Goal: Check status

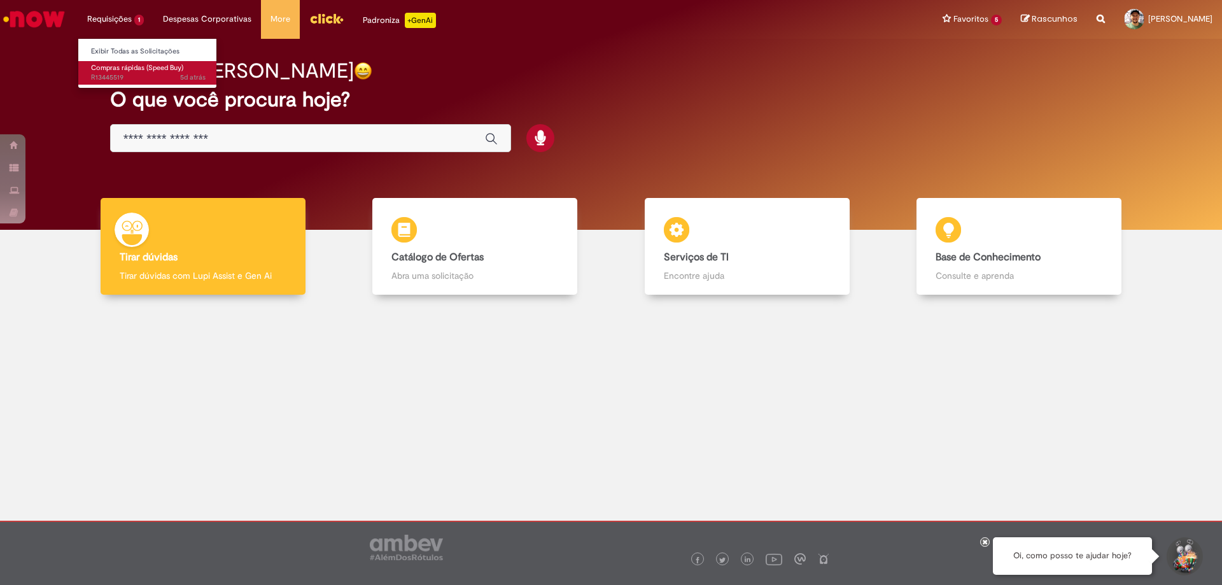
click at [116, 71] on span "Compras rápidas (Speed Buy)" at bounding box center [137, 68] width 92 height 10
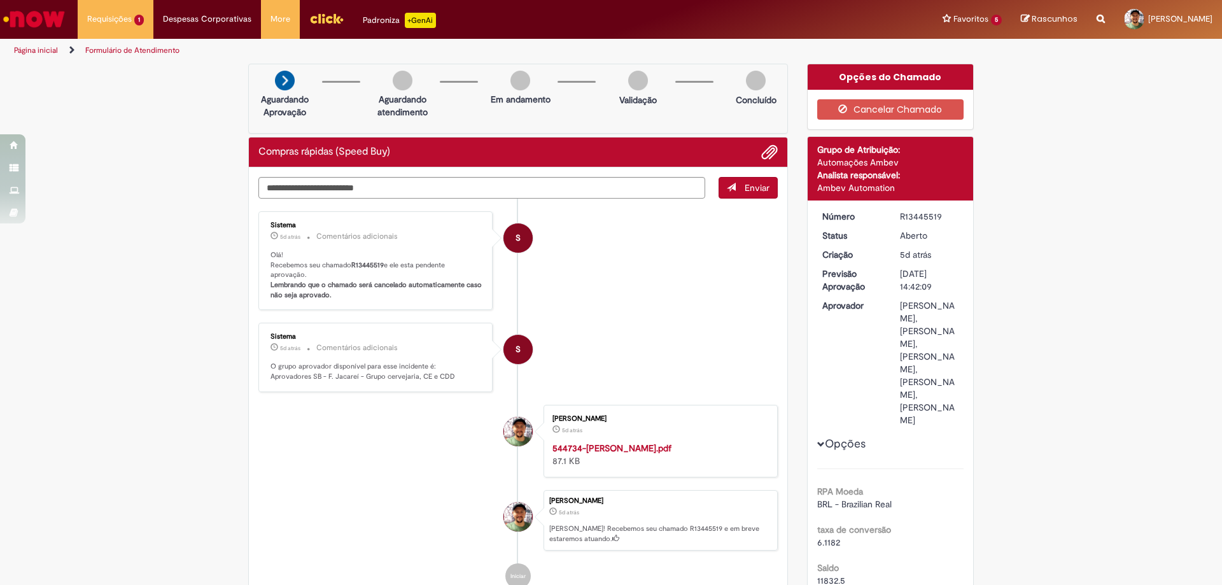
drag, startPoint x: 943, startPoint y: 216, endPoint x: 896, endPoint y: 212, distance: 47.9
click at [900, 212] on div "R13445519" at bounding box center [929, 216] width 59 height 13
copy div "R13445519"
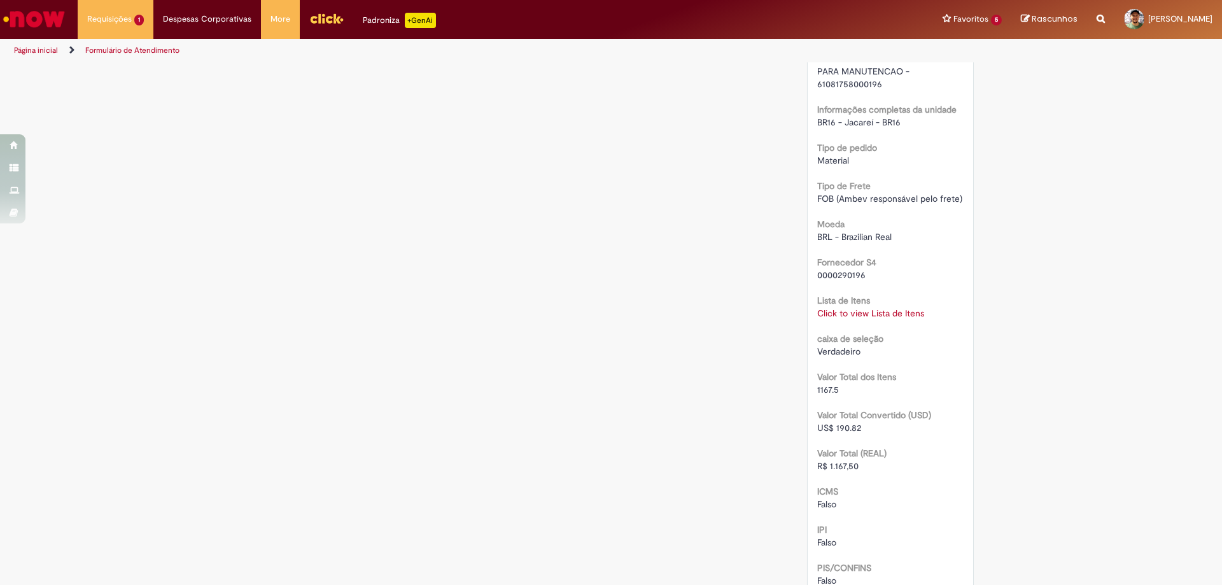
scroll to position [1273, 0]
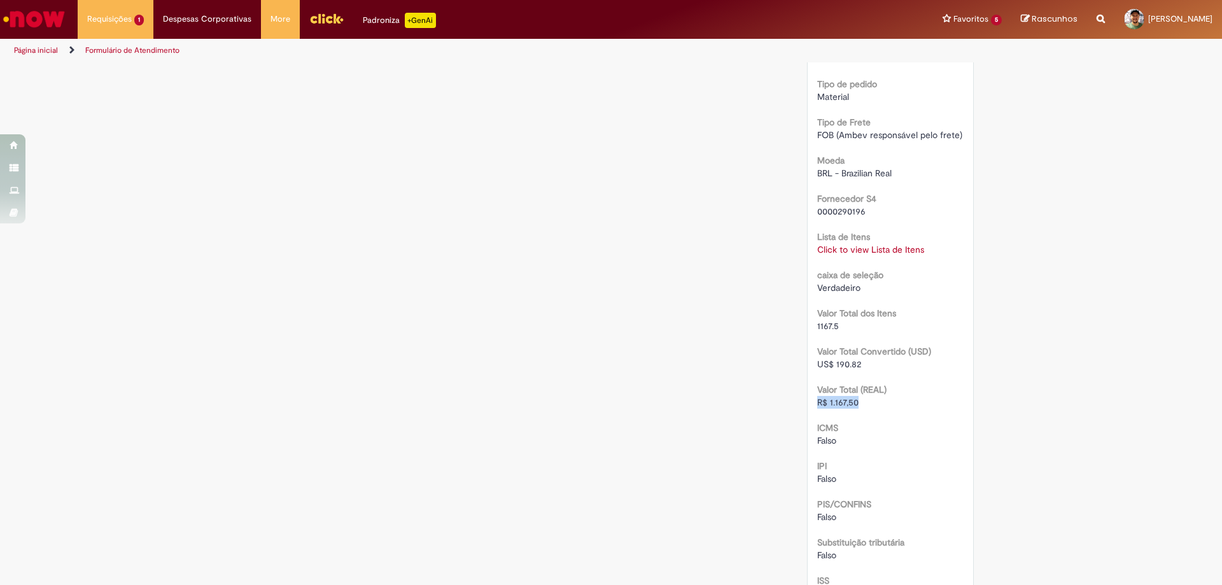
drag, startPoint x: 854, startPoint y: 440, endPoint x: 792, endPoint y: 446, distance: 62.1
copy span "R$ 1.167,50"
click at [880, 255] on link "Click to view Lista de Itens" at bounding box center [870, 249] width 107 height 11
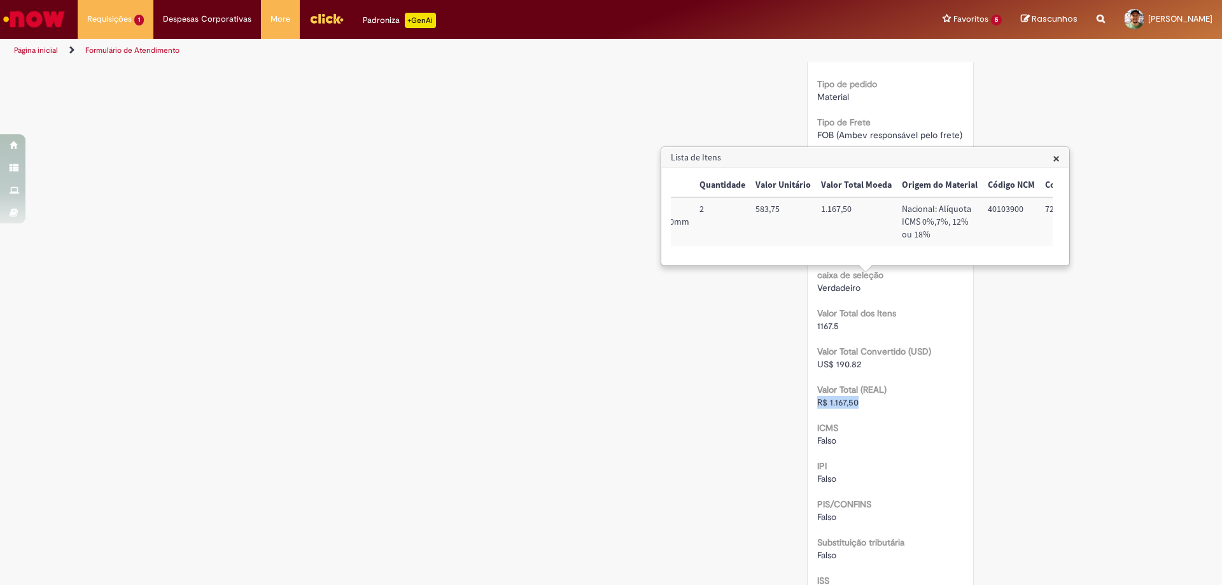
scroll to position [0, 560]
drag, startPoint x: 1035, startPoint y: 207, endPoint x: 978, endPoint y: 212, distance: 56.9
click at [979, 212] on td "100001924394" at bounding box center [1019, 221] width 81 height 49
copy td "100001924394"
drag, startPoint x: 1056, startPoint y: 157, endPoint x: 1020, endPoint y: 146, distance: 37.3
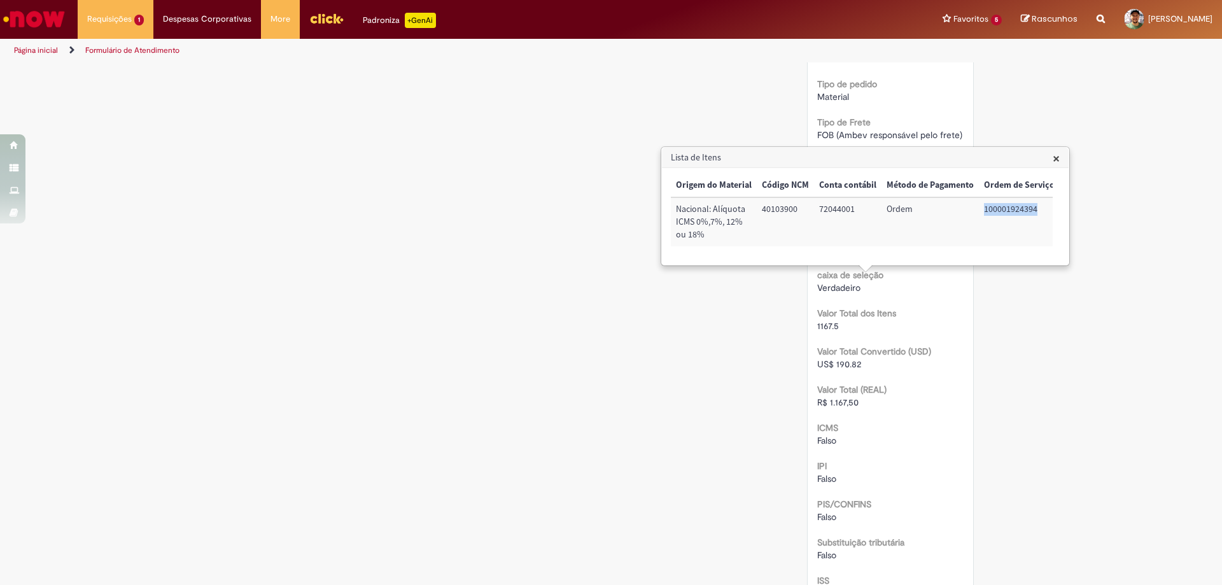
click at [1056, 157] on span "×" at bounding box center [1056, 158] width 7 height 17
